Goal: Find specific page/section: Find specific page/section

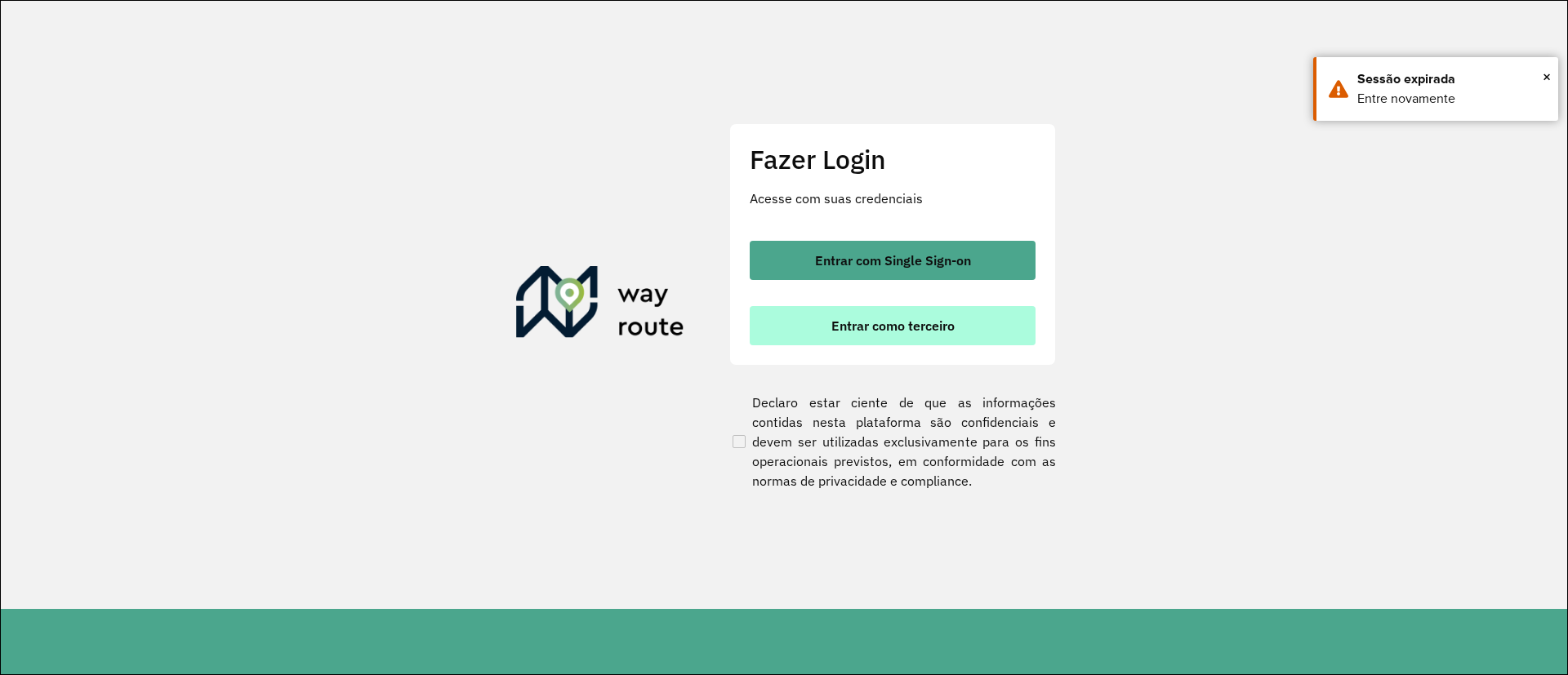
drag, startPoint x: 0, startPoint y: 0, endPoint x: 758, endPoint y: 335, distance: 828.7
click at [901, 262] on span "Entrar com Single Sign-on" at bounding box center [893, 260] width 156 height 13
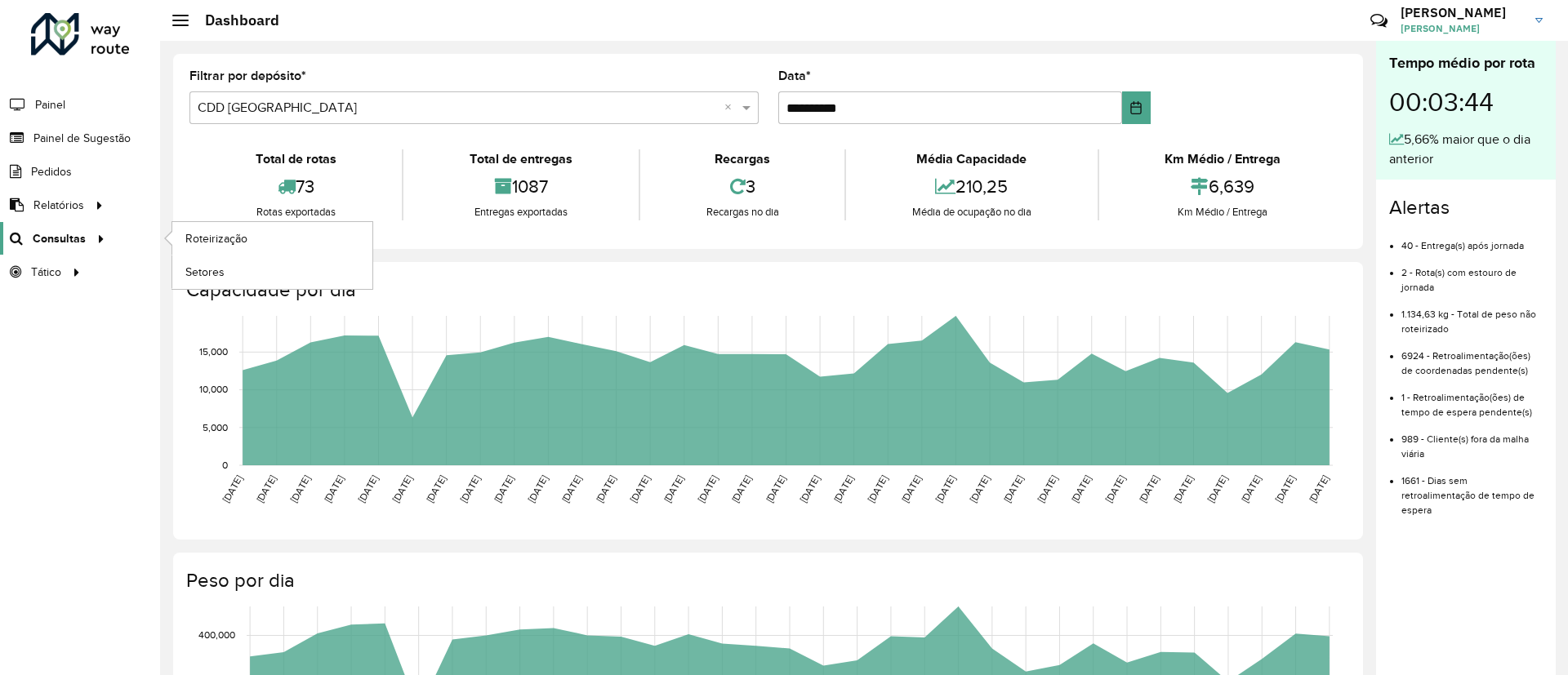
click at [91, 242] on icon at bounding box center [98, 238] width 14 height 25
click at [216, 268] on span "Setores" at bounding box center [205, 273] width 40 height 17
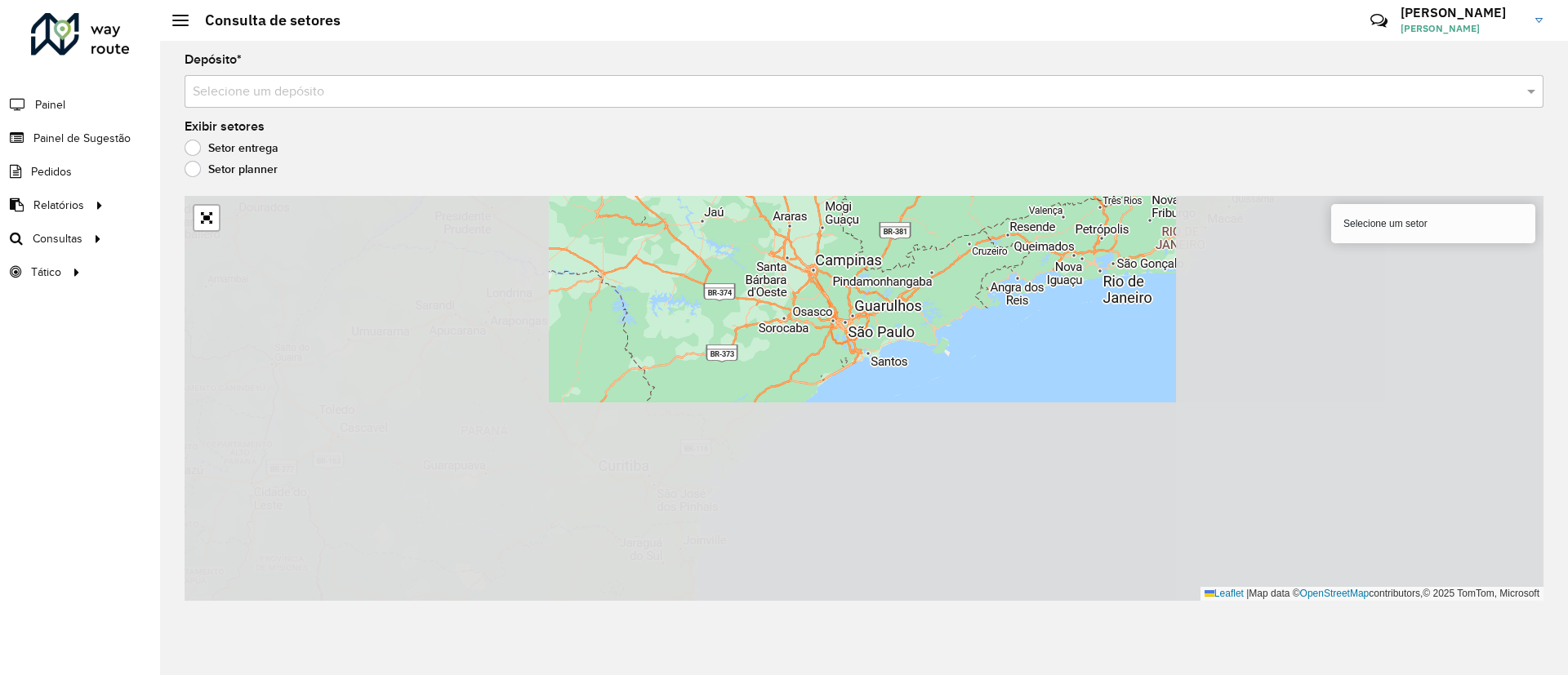
click at [254, 92] on input "text" at bounding box center [848, 92] width 1310 height 20
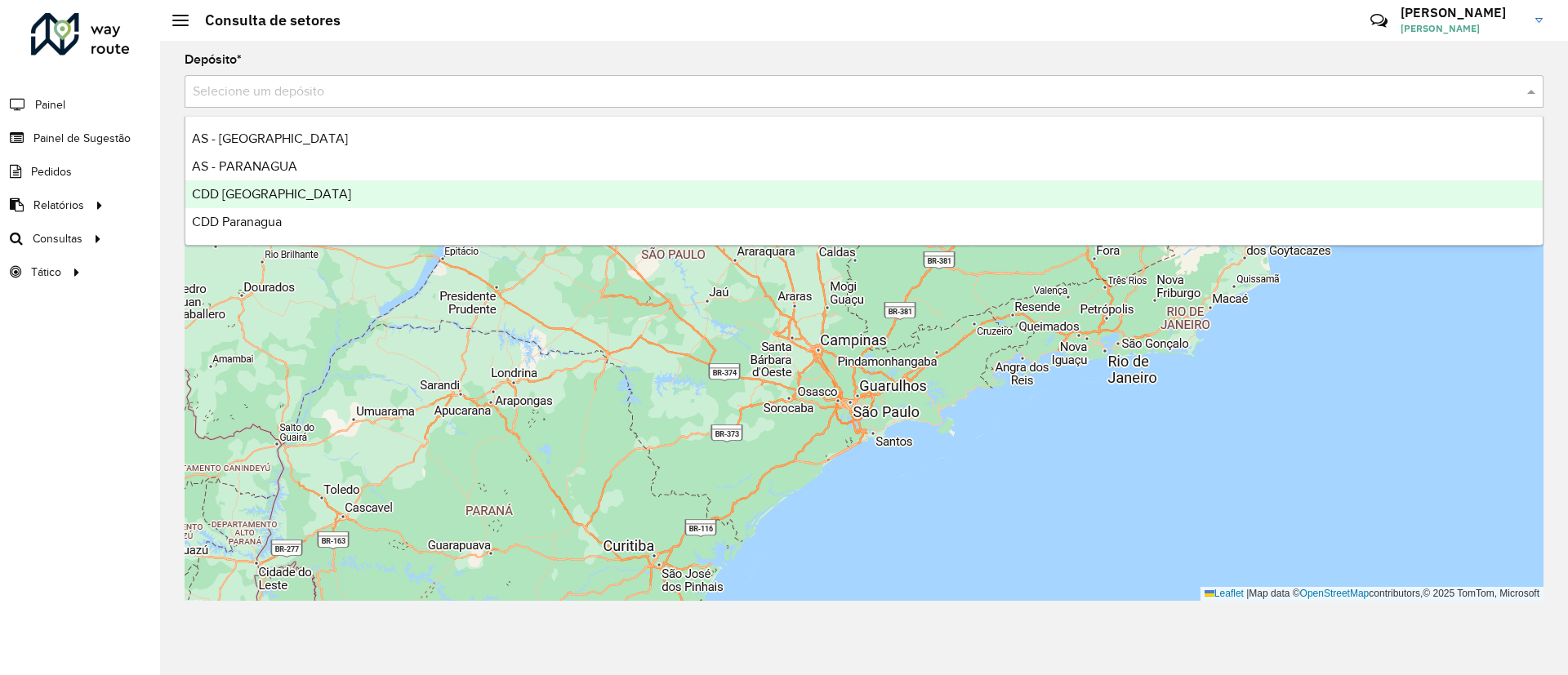
click at [245, 196] on span "CDD [GEOGRAPHIC_DATA]" at bounding box center [272, 194] width 159 height 14
